Goal: Task Accomplishment & Management: Complete application form

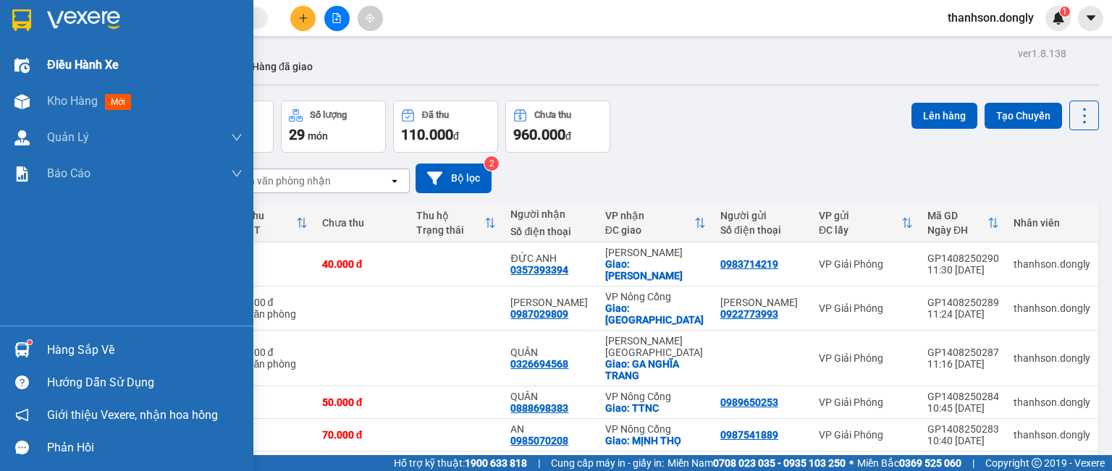
click at [69, 75] on div "Điều hành xe" at bounding box center [144, 65] width 195 height 36
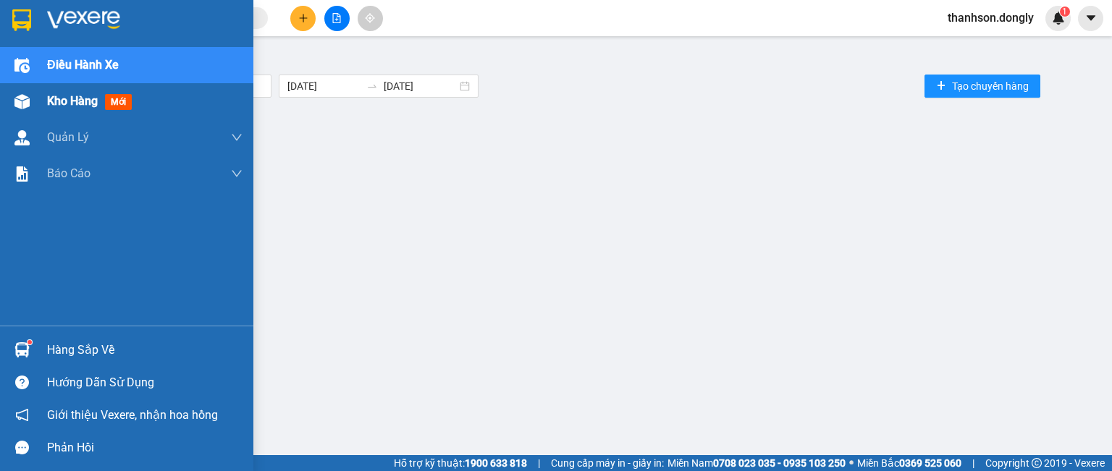
click at [83, 102] on span "Kho hàng" at bounding box center [72, 101] width 51 height 14
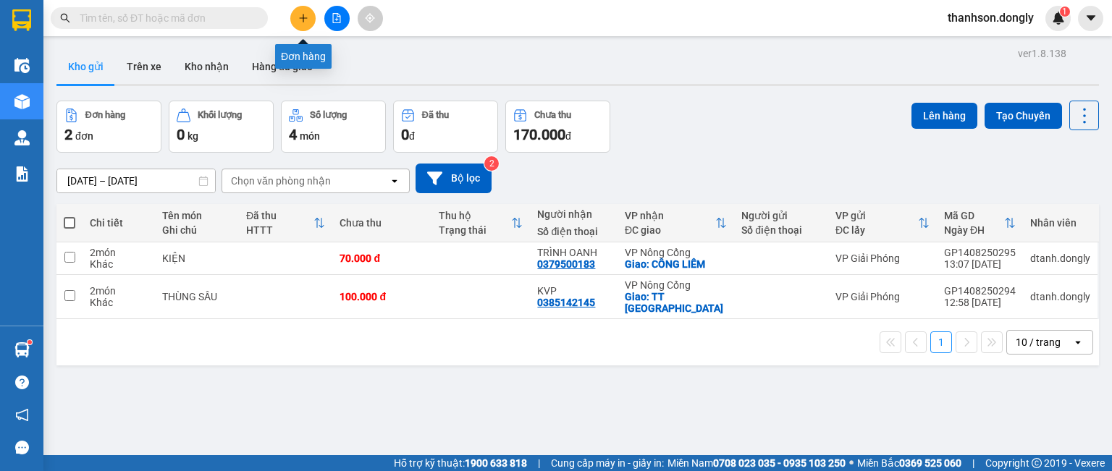
click at [301, 14] on icon "plus" at bounding box center [303, 18] width 10 height 10
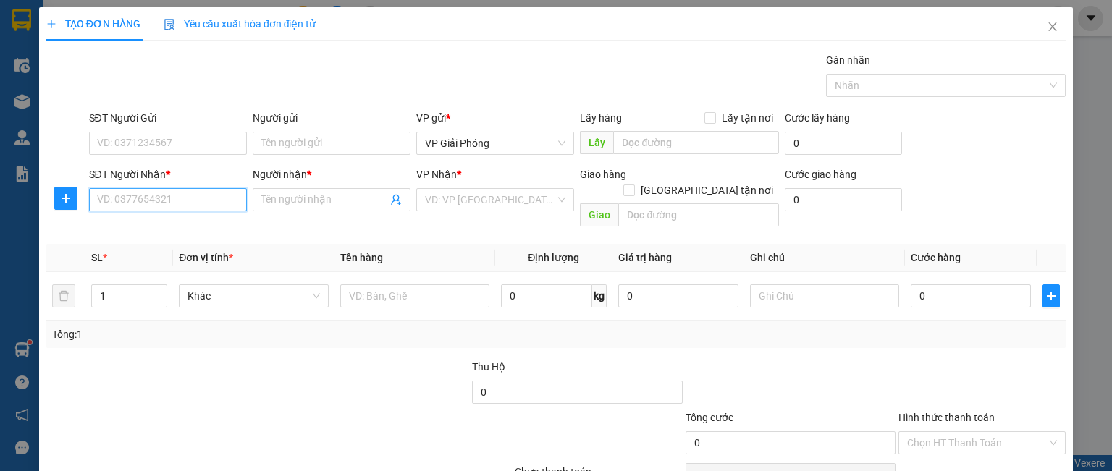
click at [195, 206] on input "SĐT Người Nhận *" at bounding box center [168, 199] width 158 height 23
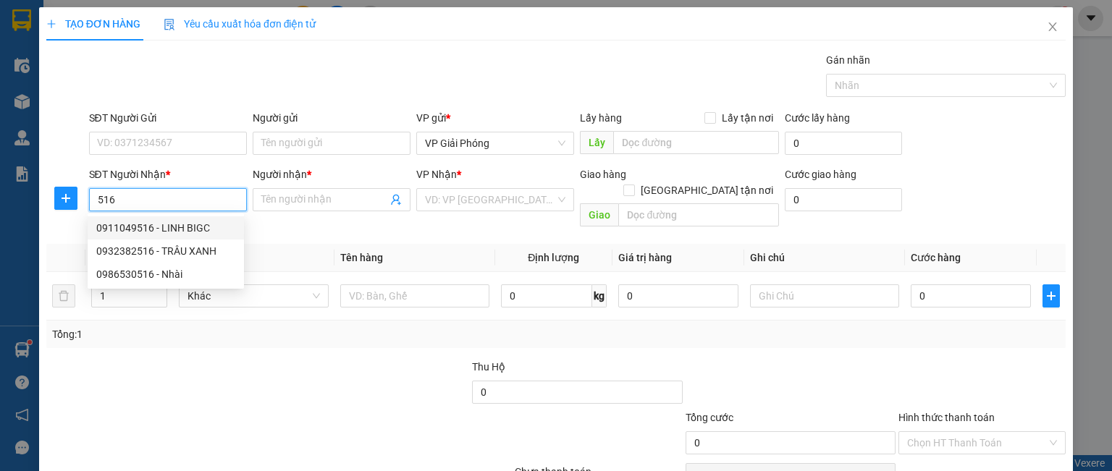
click at [165, 229] on div "0911049516 - LINH BIGC" at bounding box center [165, 228] width 139 height 16
type input "0911049516"
type input "LINH BIGC"
checkbox input "true"
type input "BIG C"
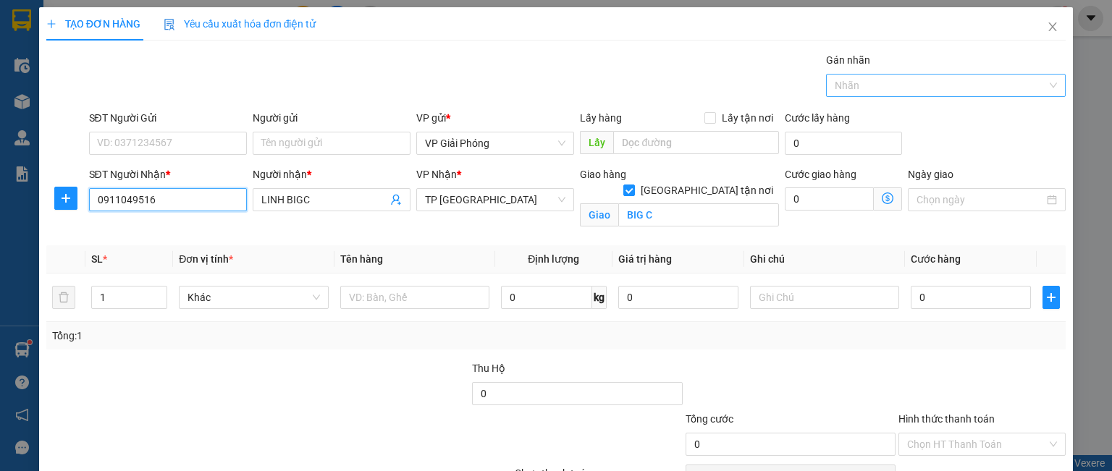
click at [850, 83] on div at bounding box center [939, 85] width 218 height 17
type input "0911049516"
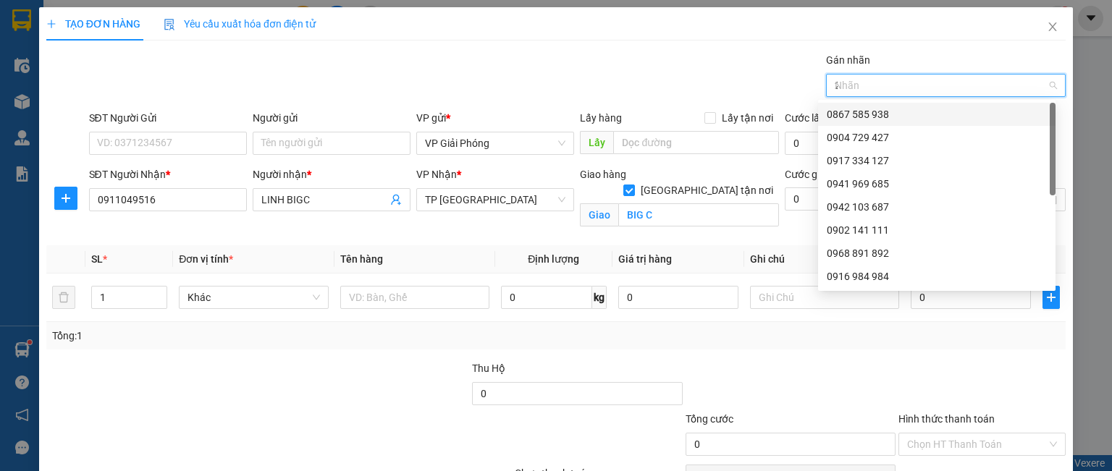
type input "24"
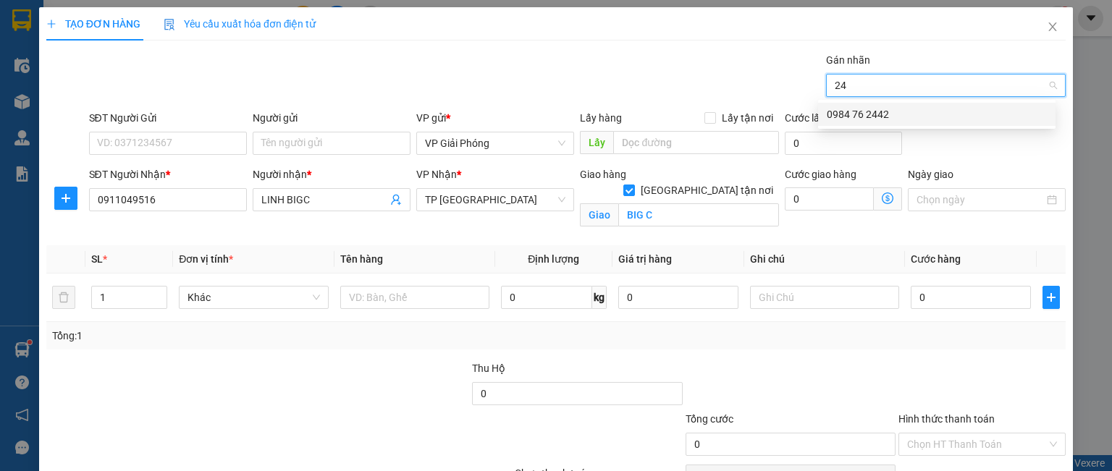
click at [848, 112] on div "0984 76 2442" at bounding box center [937, 114] width 220 height 16
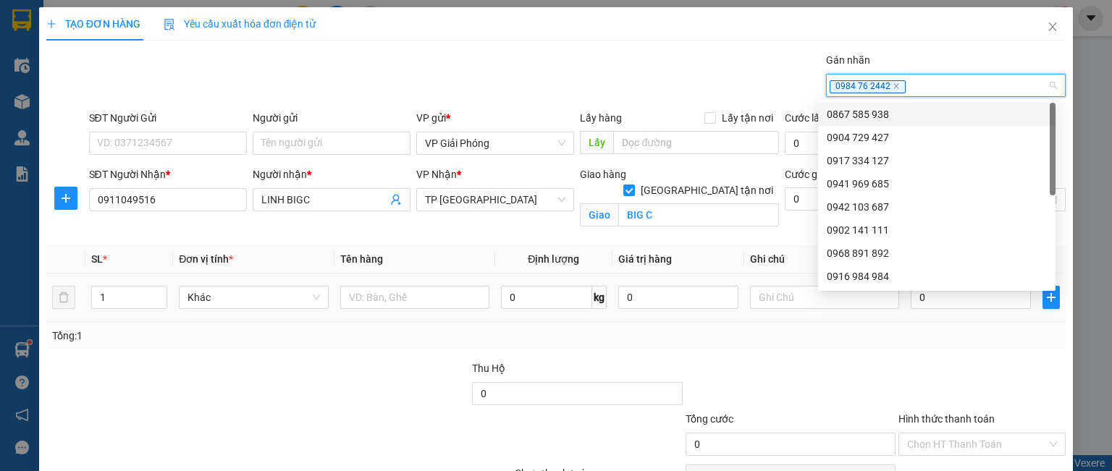
click at [94, 298] on input "1" at bounding box center [129, 298] width 75 height 22
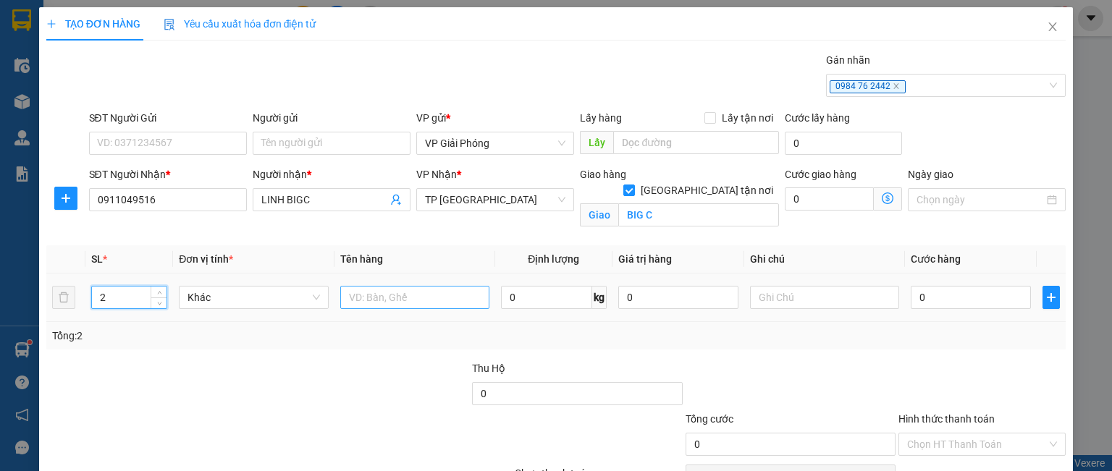
type input "2"
click at [429, 295] on input "text" at bounding box center [414, 297] width 149 height 23
type input "THÙNG"
click at [970, 298] on input "0" at bounding box center [971, 297] width 120 height 23
type input "1"
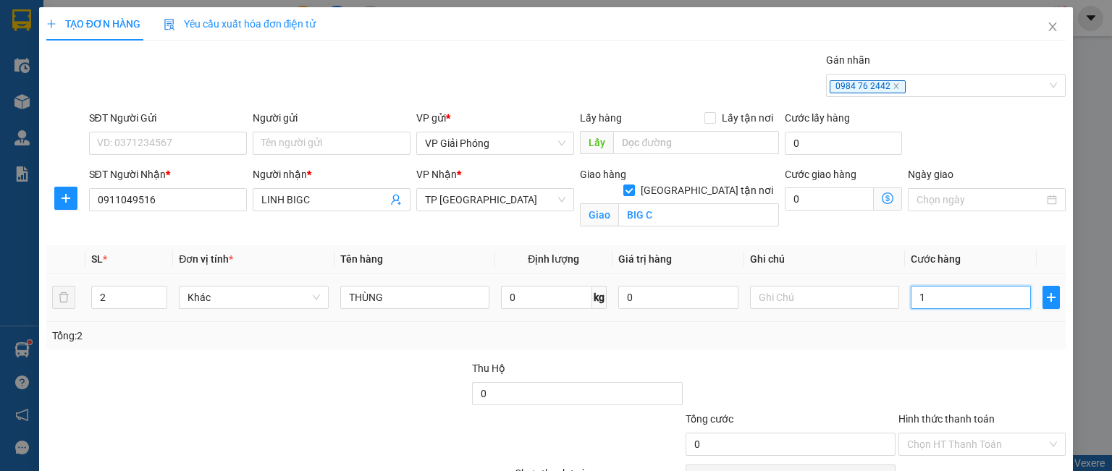
type input "1"
type input "10"
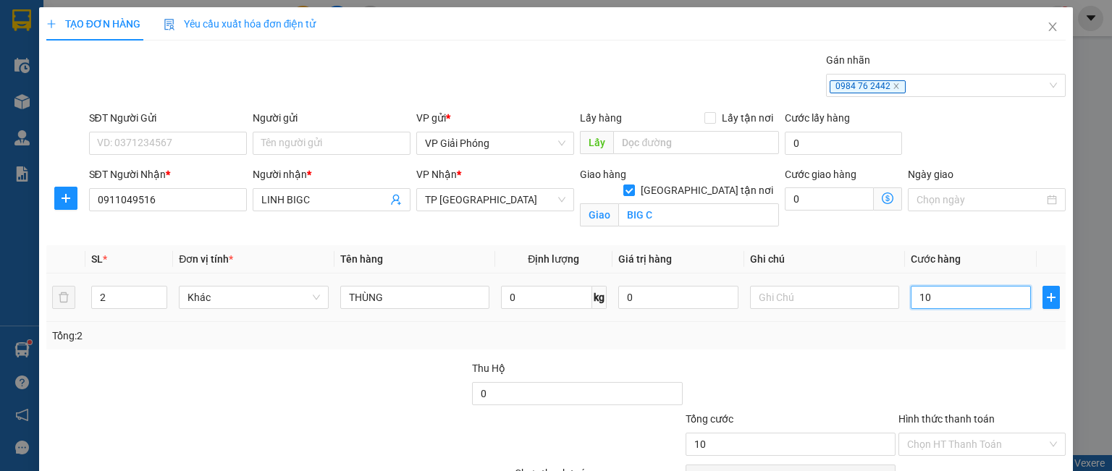
type input "100"
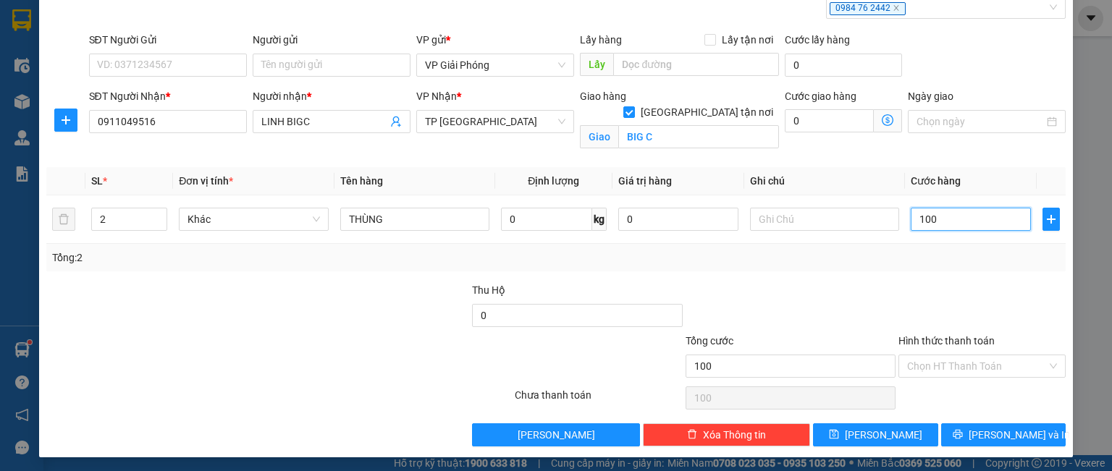
scroll to position [80, 0]
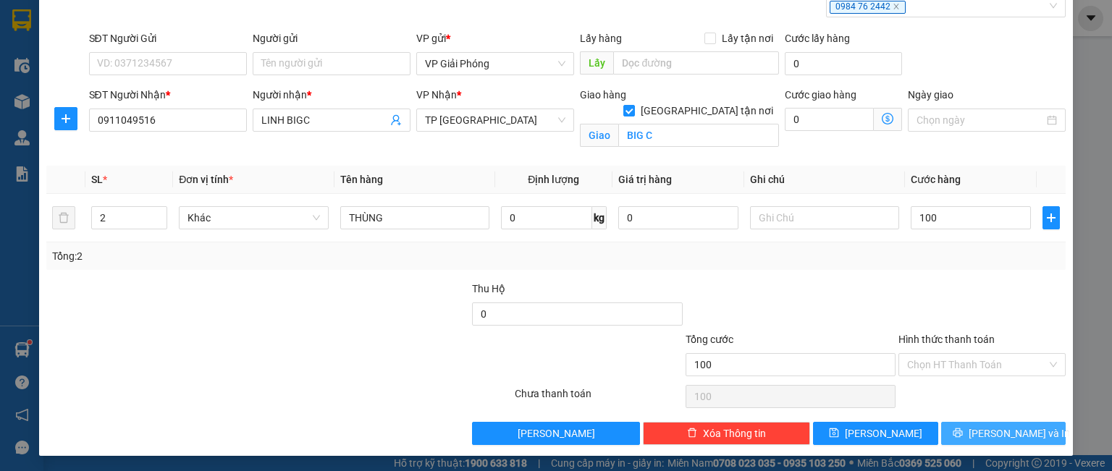
type input "100.000"
click at [981, 429] on span "[PERSON_NAME] và In" at bounding box center [1019, 434] width 101 height 16
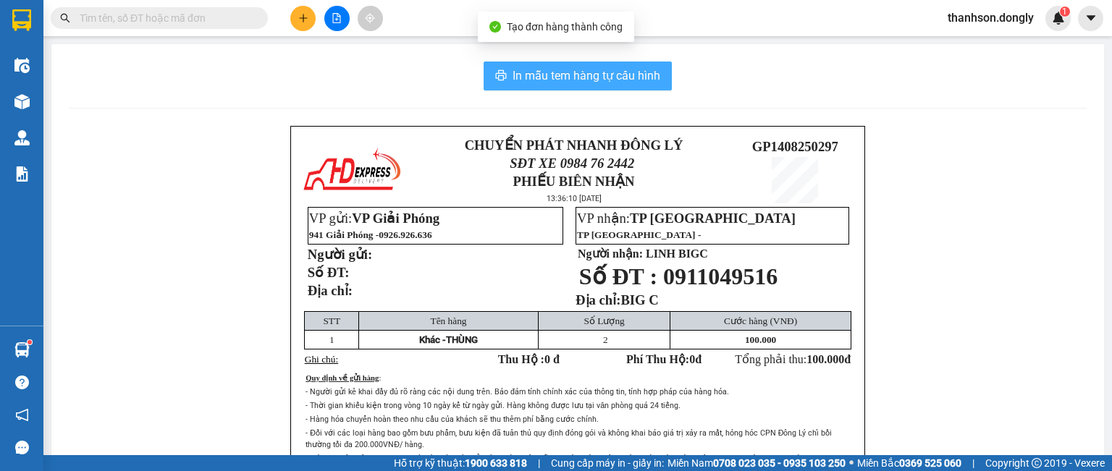
click at [556, 75] on span "In mẫu tem hàng tự cấu hình" at bounding box center [586, 76] width 148 height 18
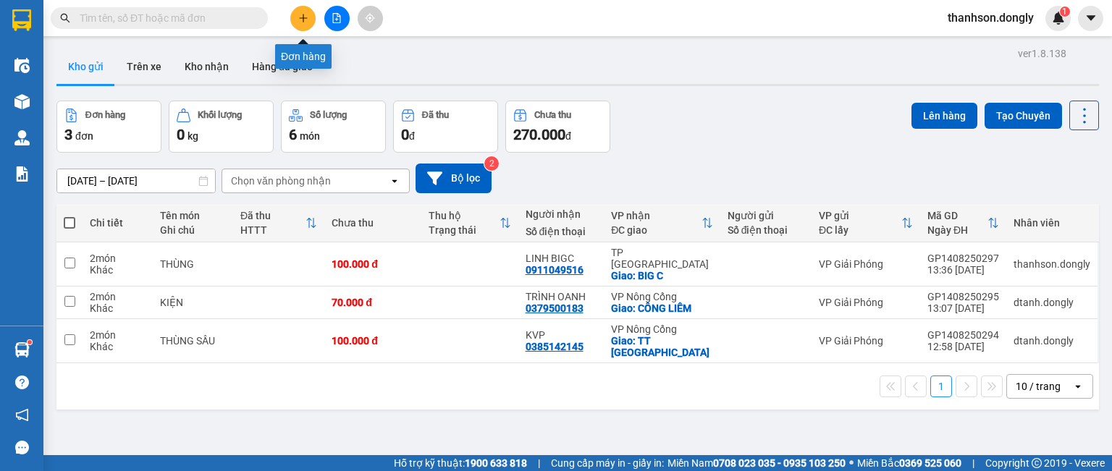
click at [300, 16] on icon "plus" at bounding box center [303, 18] width 10 height 10
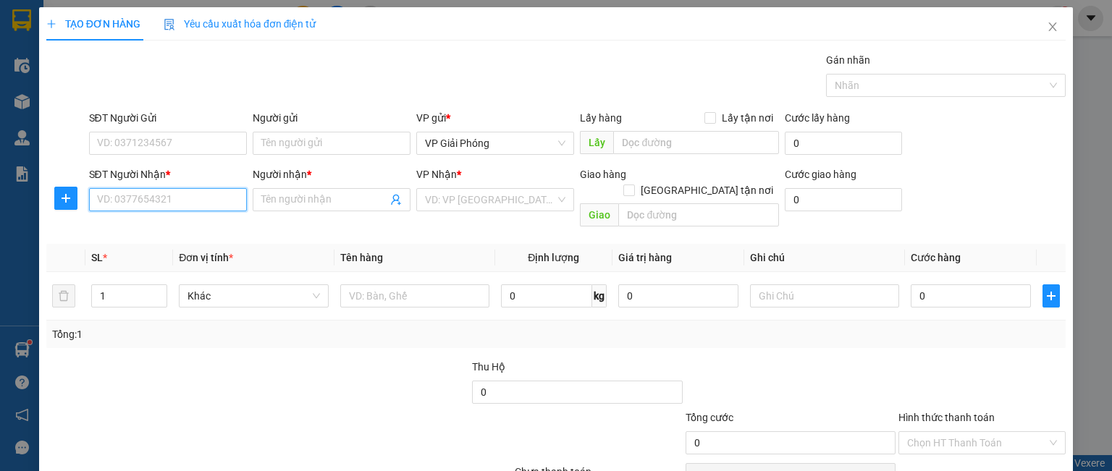
click at [172, 206] on input "SĐT Người Nhận *" at bounding box center [168, 199] width 158 height 23
type input "0336128026"
click at [126, 231] on div "0336128026 - [GEOGRAPHIC_DATA]" at bounding box center [177, 228] width 163 height 16
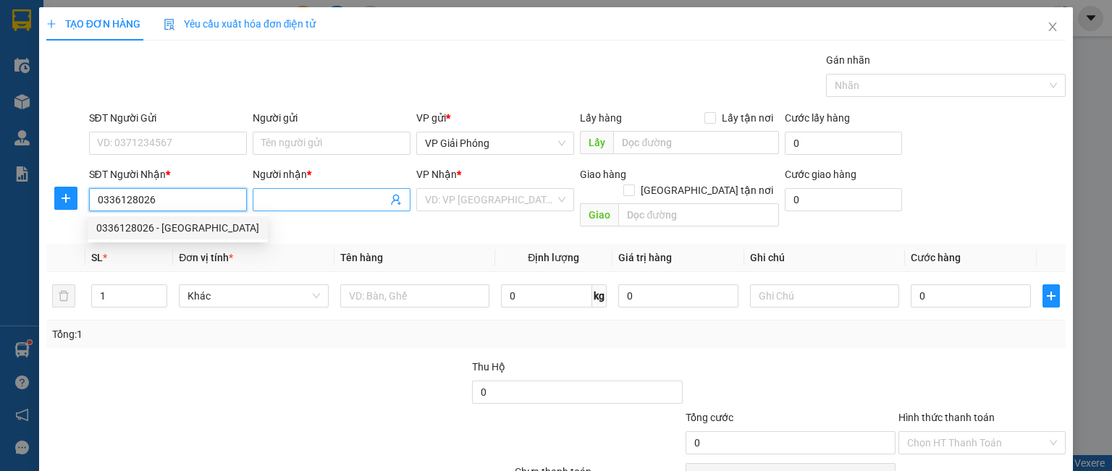
type input "[PERSON_NAME]"
checkbox input "true"
type input "THĂNG LONG"
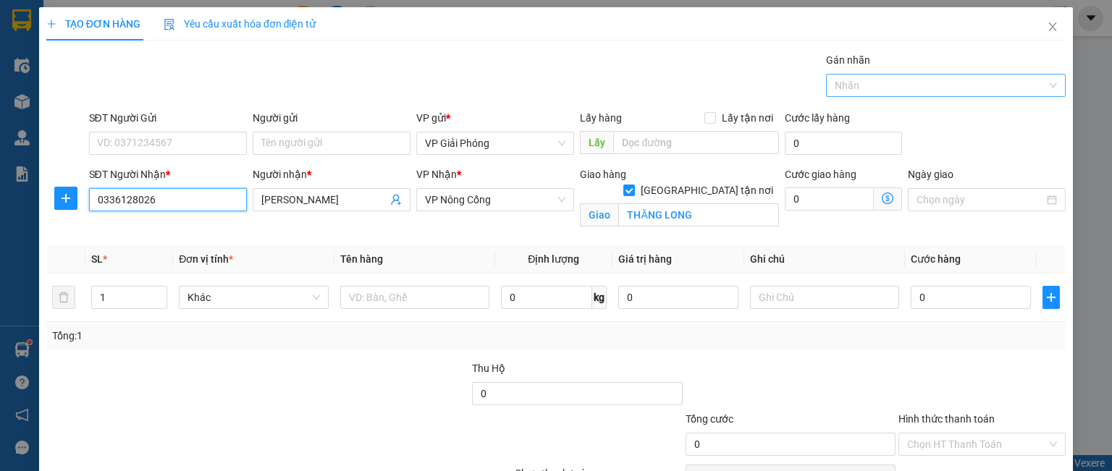
click at [861, 87] on div at bounding box center [939, 85] width 218 height 17
type input "0336128026"
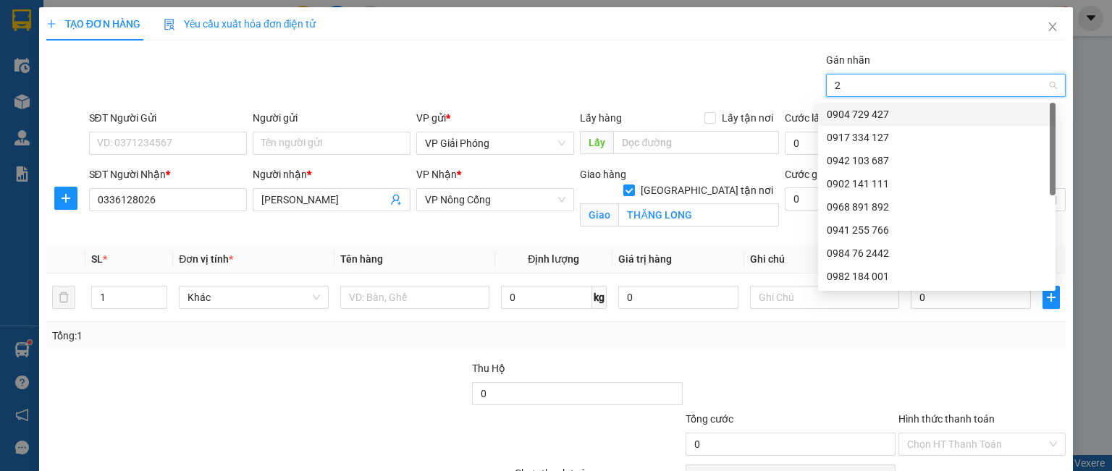
type input "24"
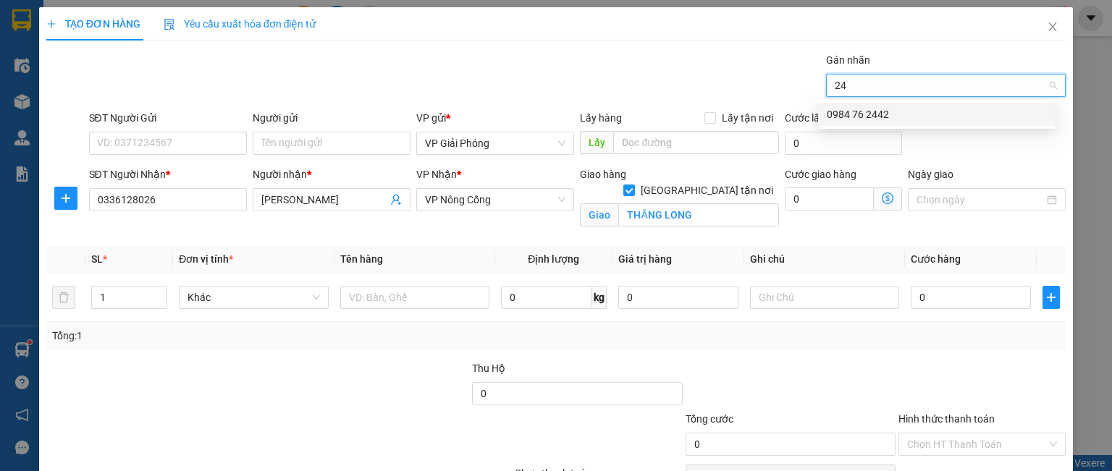
click at [874, 115] on div "0984 76 2442" at bounding box center [937, 114] width 220 height 16
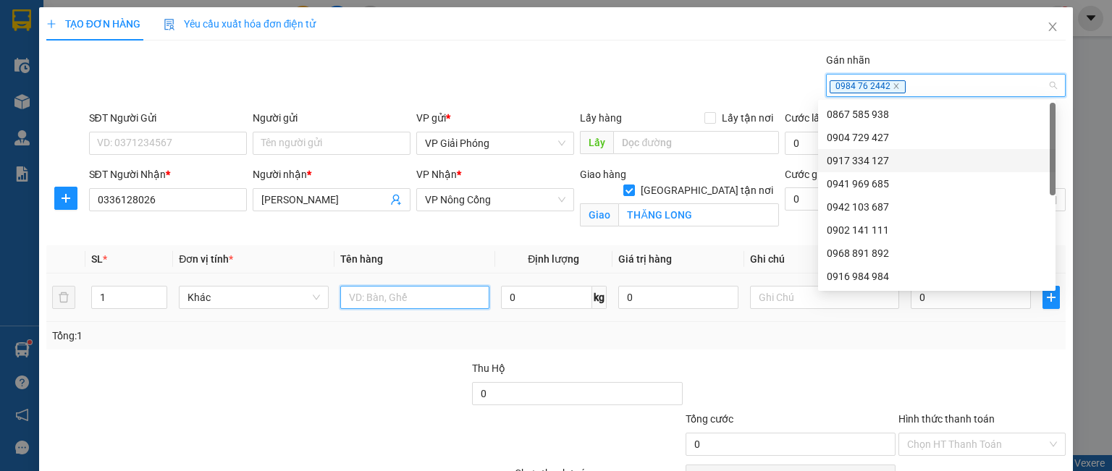
click at [381, 290] on input "text" at bounding box center [414, 297] width 149 height 23
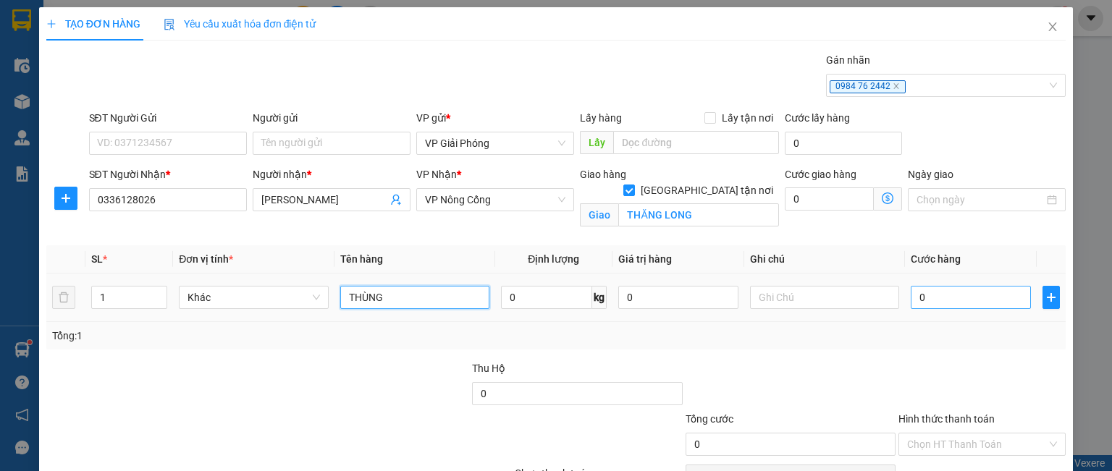
type input "THÙNG"
click at [935, 295] on input "0" at bounding box center [971, 297] width 120 height 23
type input "3"
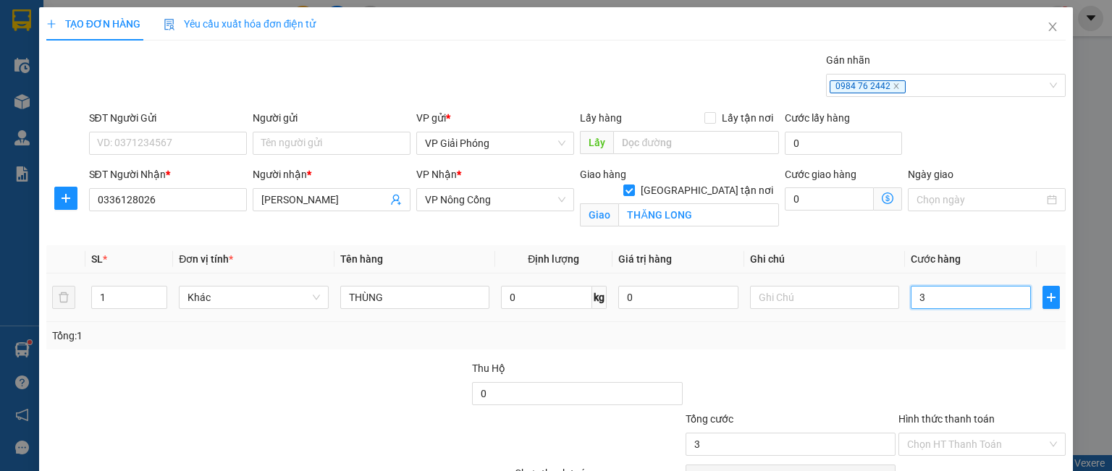
type input "30"
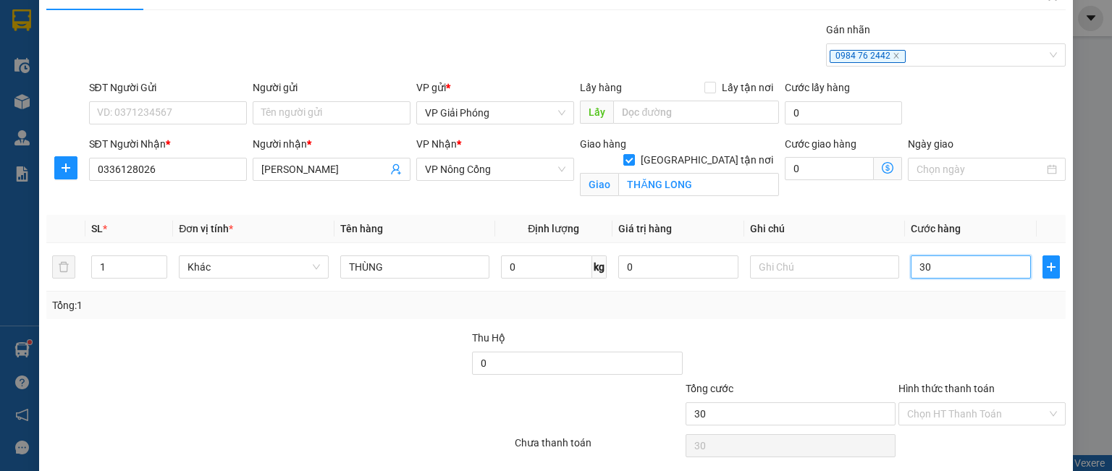
scroll to position [80, 0]
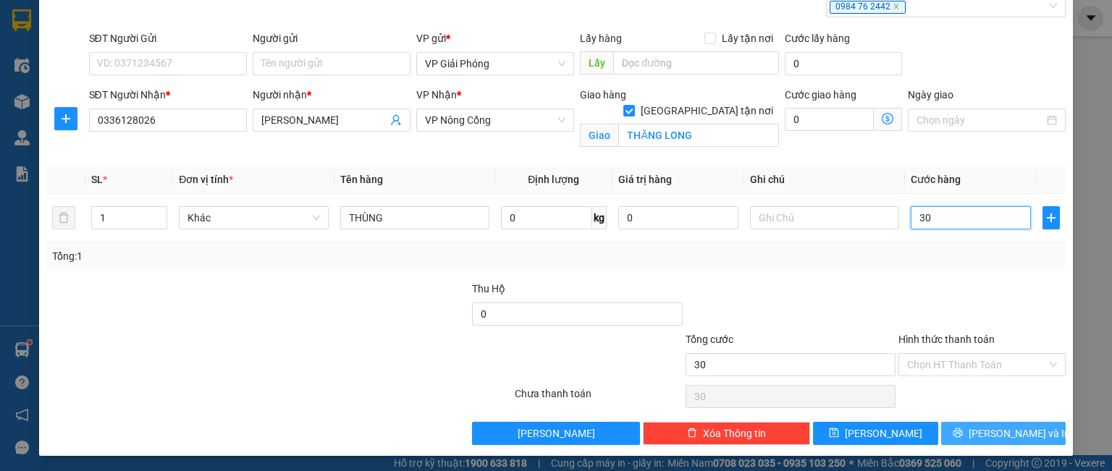
type input "3"
type input "0"
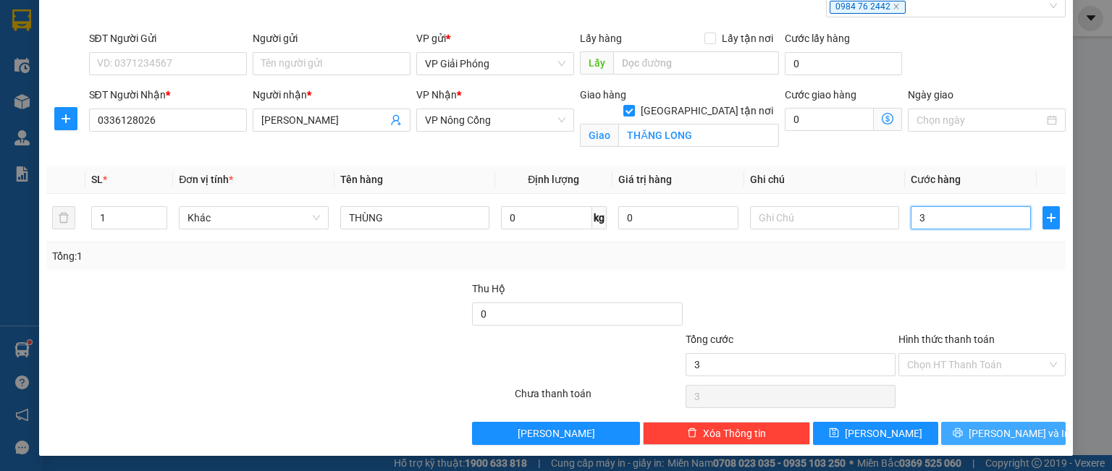
type input "0"
type input "04"
type input "4"
type input "040"
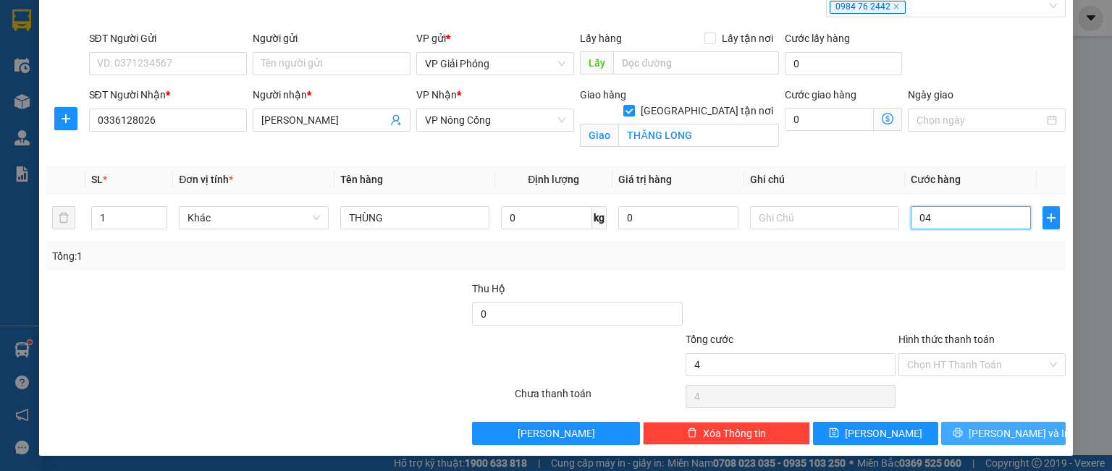
type input "40"
type input "40.000"
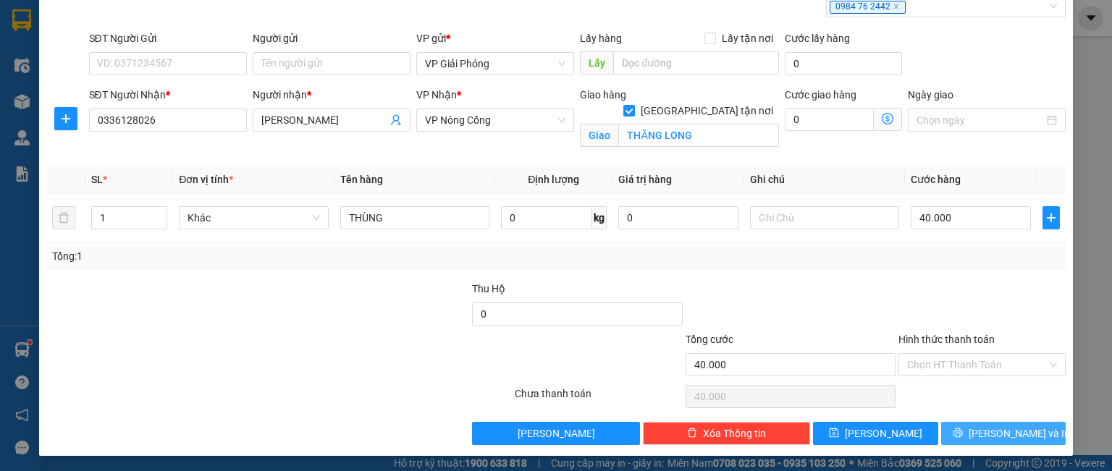
click at [971, 439] on button "[PERSON_NAME] và In" at bounding box center [1003, 433] width 125 height 23
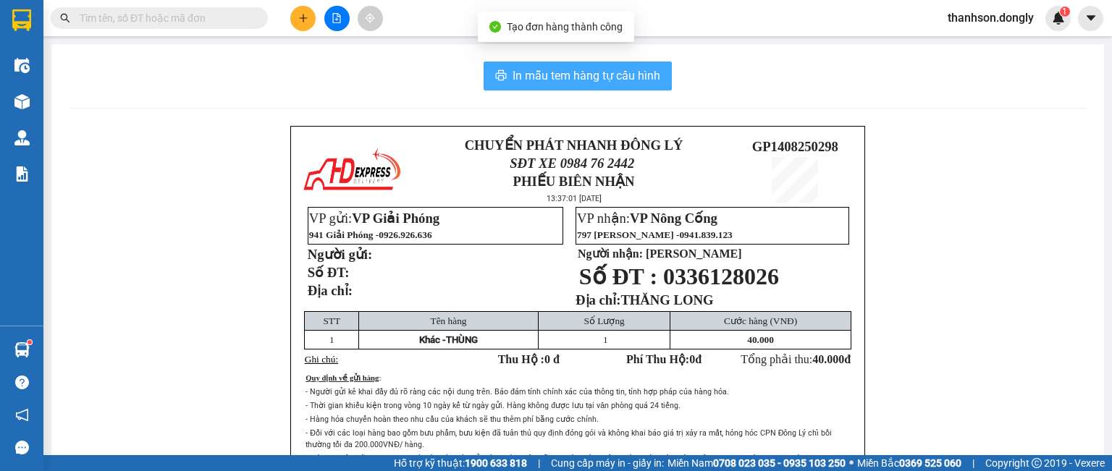
click at [520, 72] on span "In mẫu tem hàng tự cấu hình" at bounding box center [586, 76] width 148 height 18
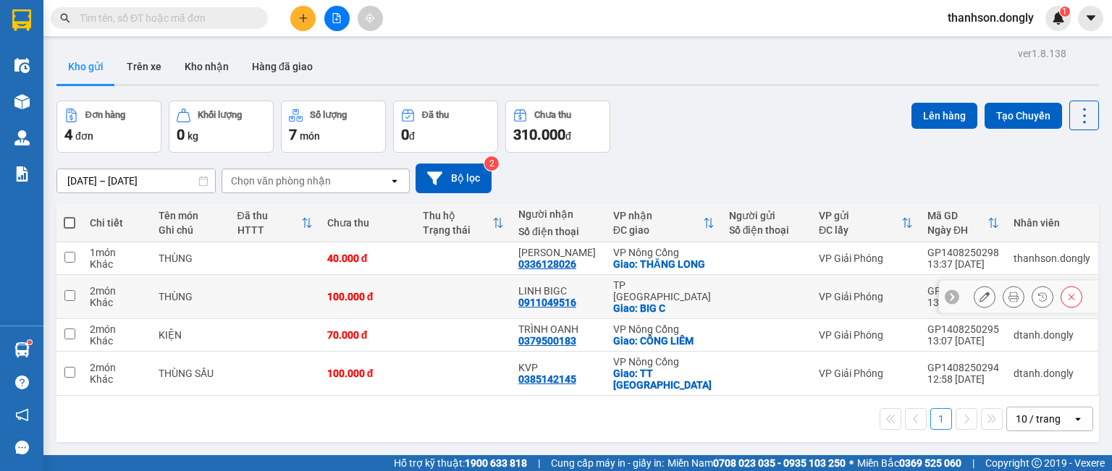
click at [69, 290] on input "checkbox" at bounding box center [69, 295] width 11 height 11
checkbox input "true"
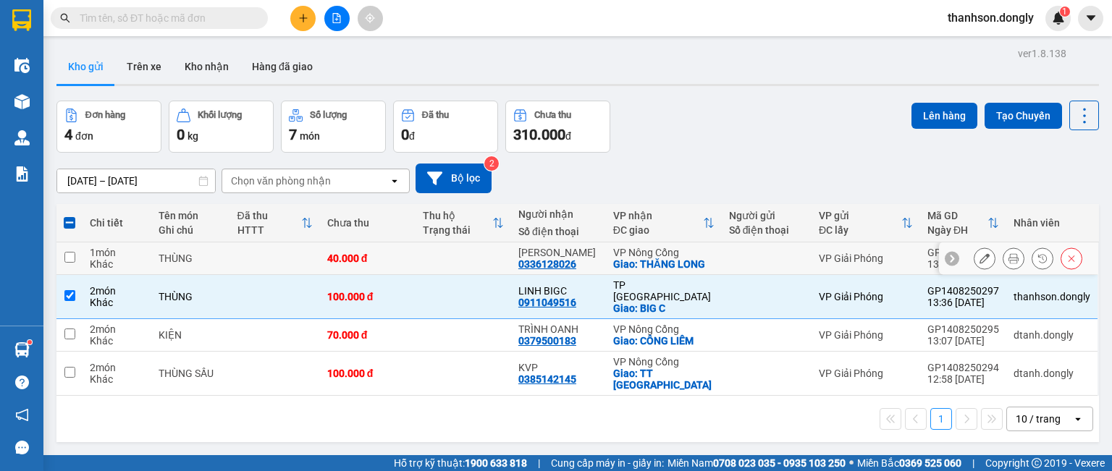
click at [69, 257] on input "checkbox" at bounding box center [69, 257] width 11 height 11
checkbox input "true"
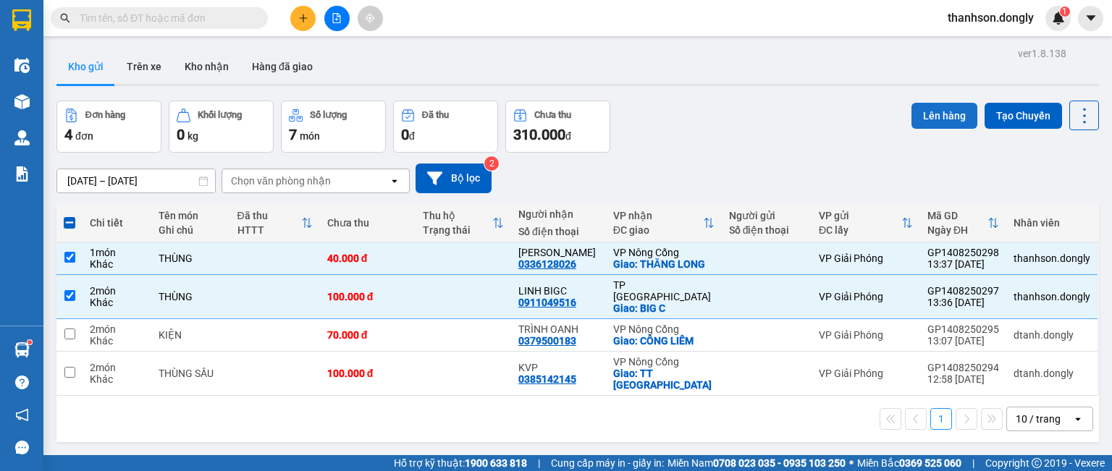
click at [924, 109] on button "Lên hàng" at bounding box center [944, 116] width 66 height 26
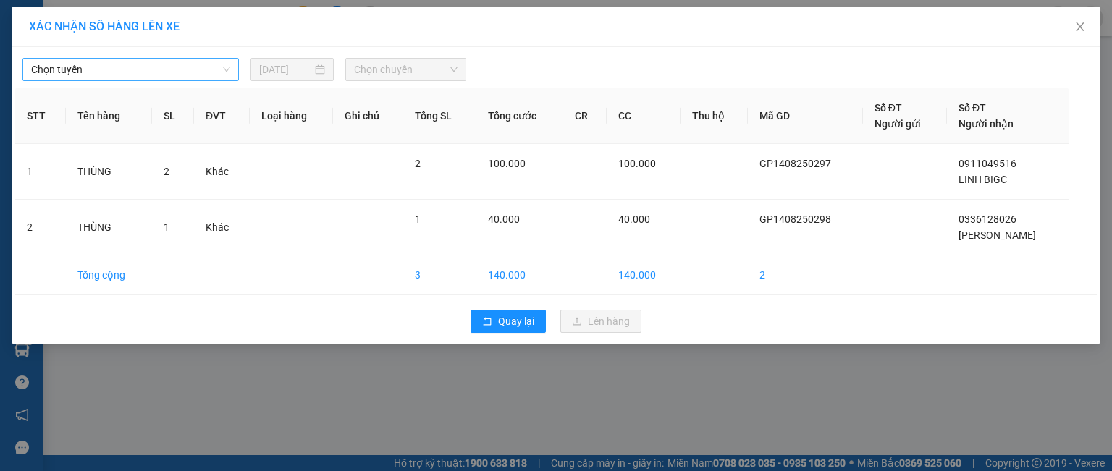
click at [162, 80] on span "Chọn tuyến" at bounding box center [130, 70] width 199 height 22
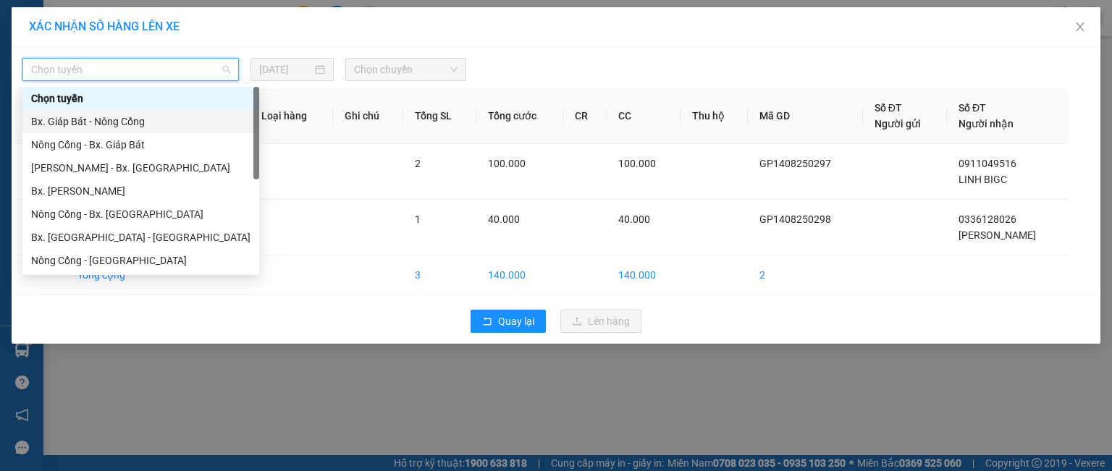
click at [142, 125] on div "Bx. Giáp Bát - Nông Cống" at bounding box center [140, 122] width 219 height 16
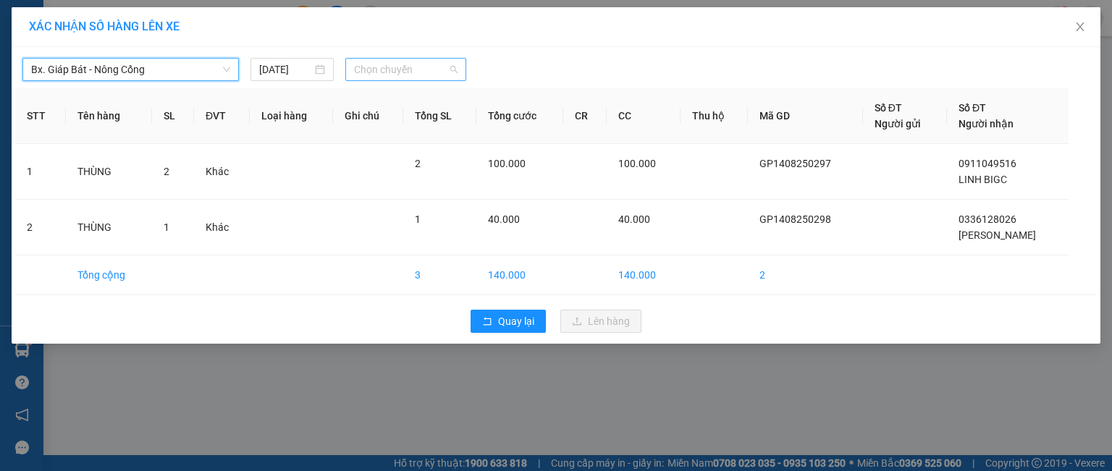
click at [390, 64] on span "Chọn chuyến" at bounding box center [406, 70] width 104 height 22
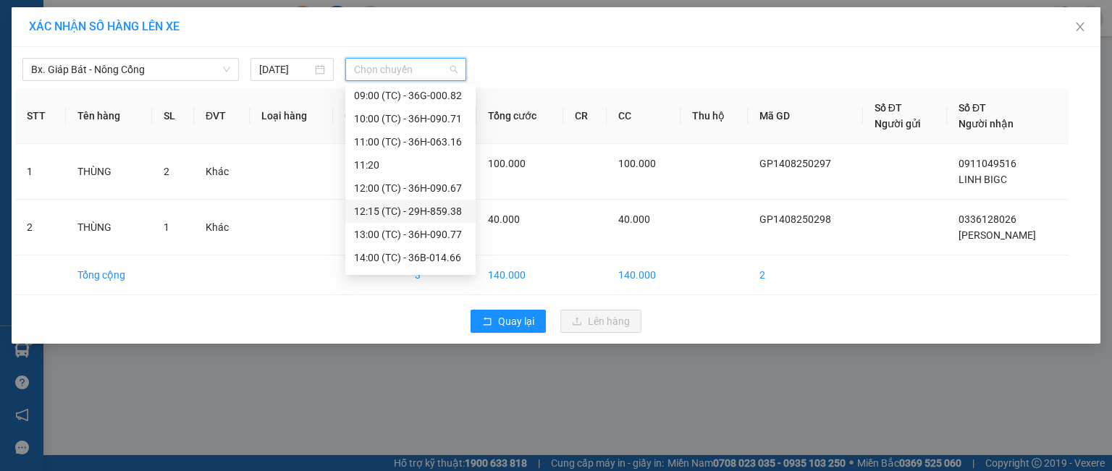
scroll to position [93, 0]
click at [410, 235] on div "14:00 (TC) - 36B-014.66" at bounding box center [410, 237] width 113 height 16
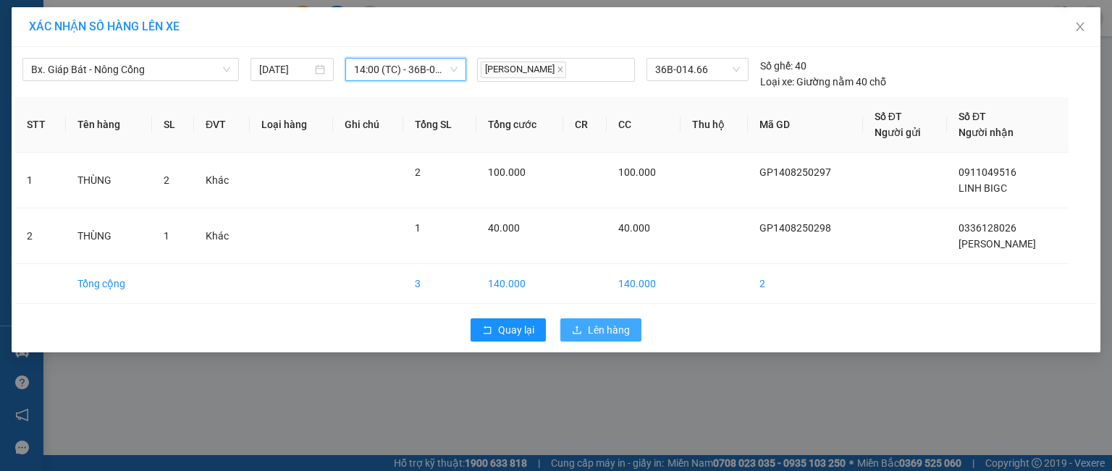
click at [604, 329] on span "Lên hàng" at bounding box center [609, 330] width 42 height 16
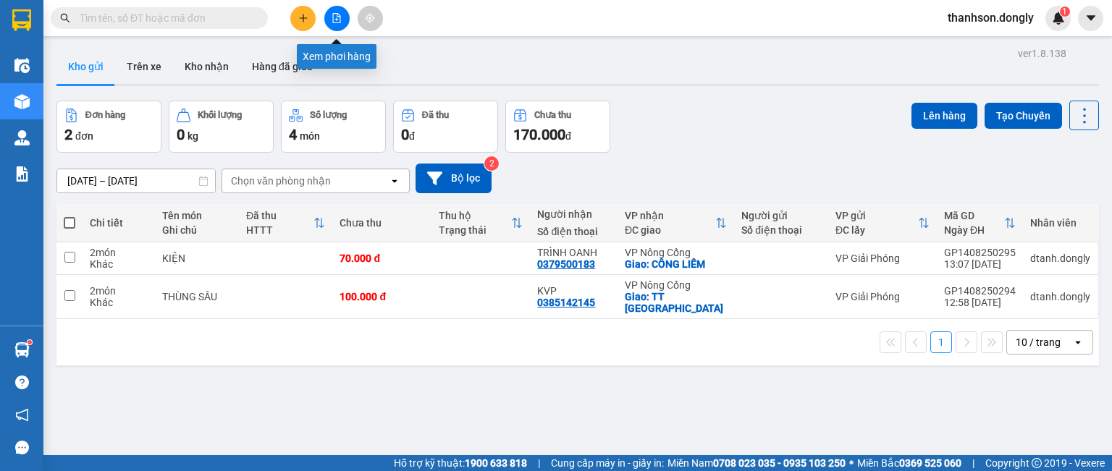
click at [336, 15] on icon "file-add" at bounding box center [337, 18] width 10 height 10
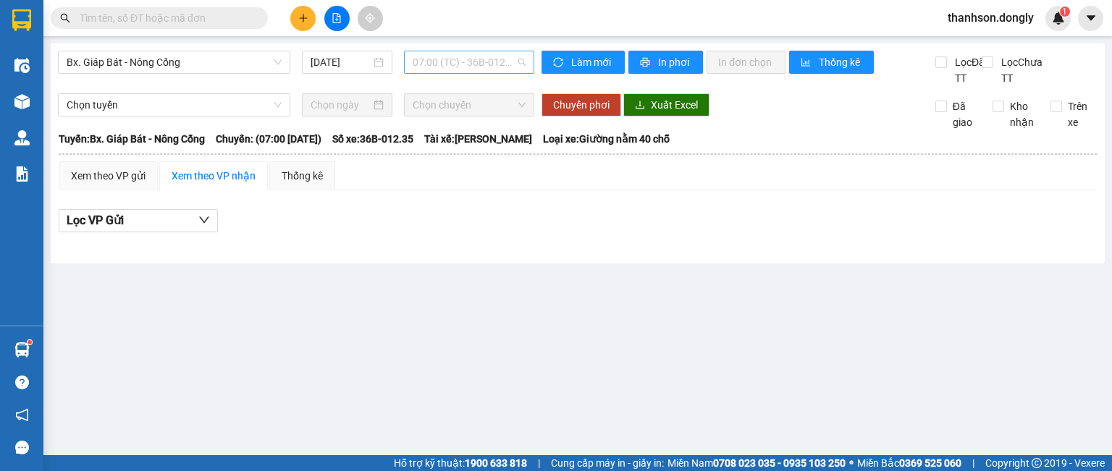
click at [439, 64] on span "07:00 (TC) - 36B-012.35" at bounding box center [470, 62] width 114 height 22
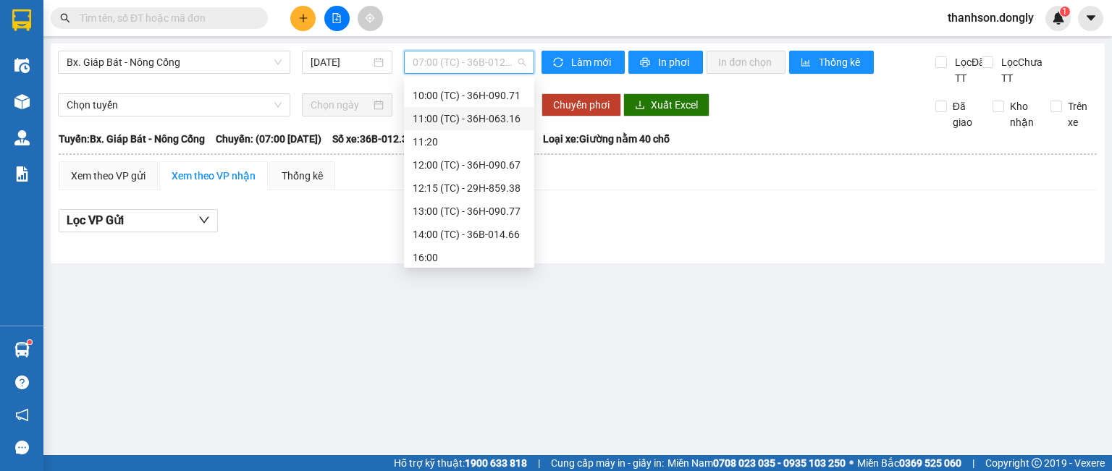
scroll to position [93, 0]
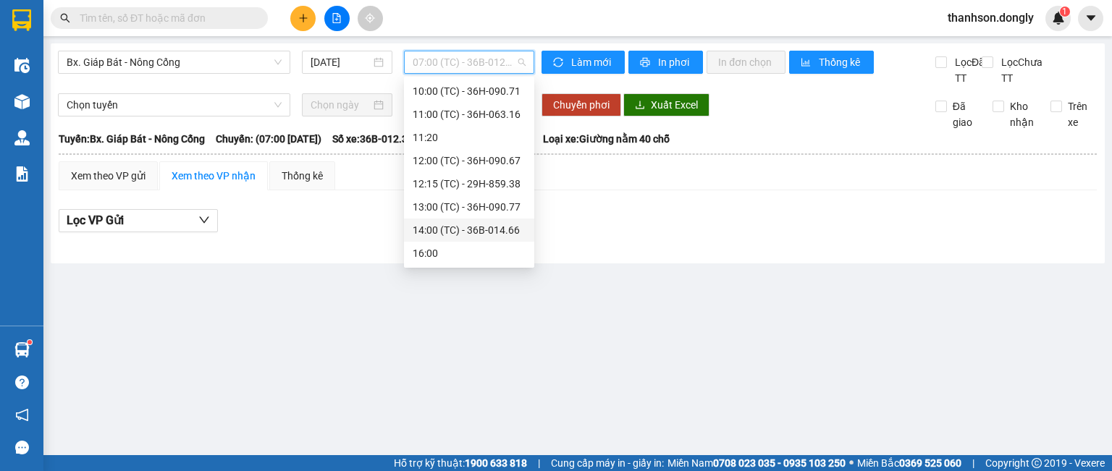
click at [466, 227] on div "14:00 (TC) - 36B-014.66" at bounding box center [469, 230] width 113 height 16
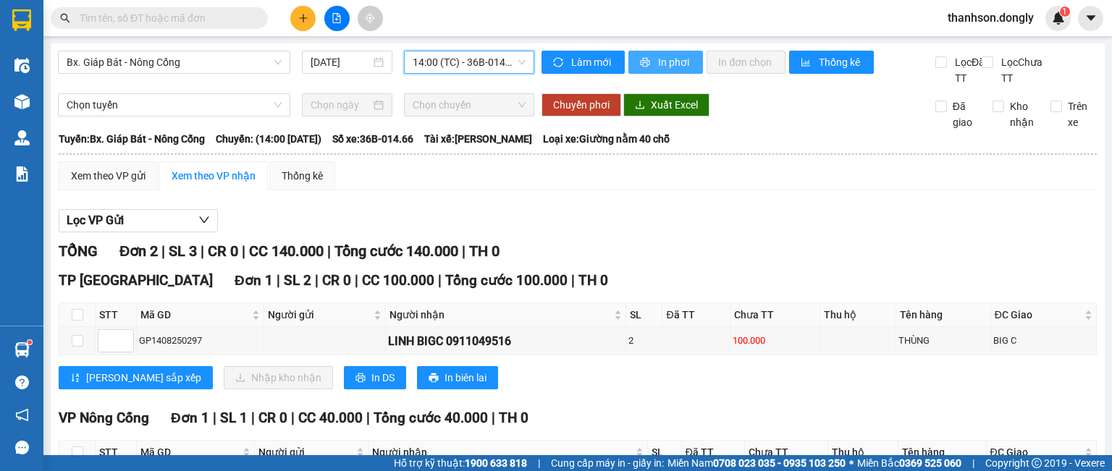
click at [649, 62] on button "In phơi" at bounding box center [665, 62] width 75 height 23
